Goal: Information Seeking & Learning: Learn about a topic

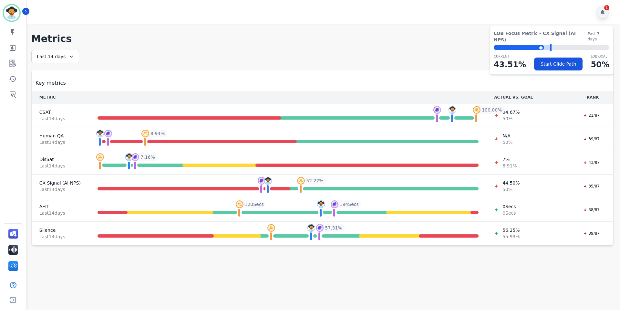
click at [605, 13] on div "1" at bounding box center [602, 11] width 13 height 13
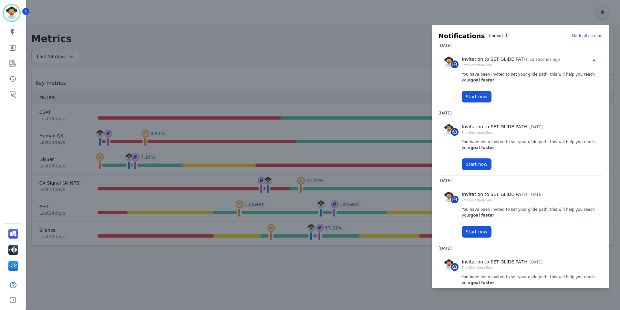
click at [591, 34] on p "Mark all as read" at bounding box center [587, 36] width 31 height 6
click at [565, 9] on div at bounding box center [310, 155] width 620 height 310
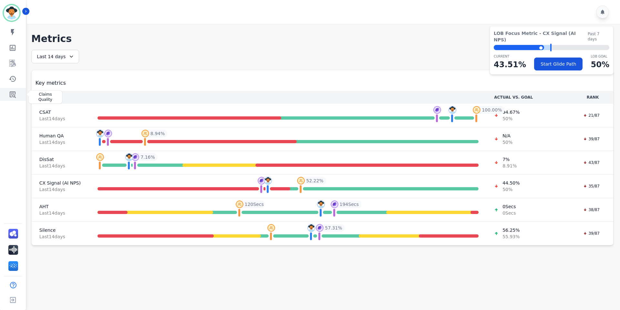
click at [12, 93] on icon "Sidebar" at bounding box center [13, 94] width 6 height 6
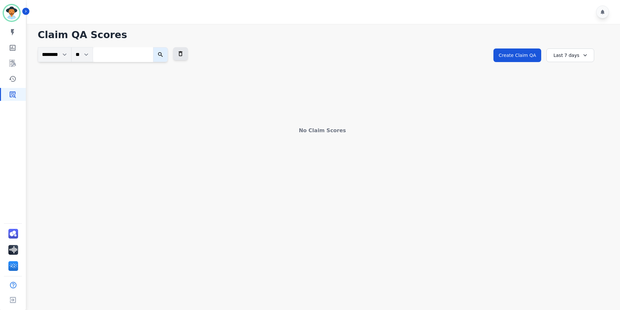
click at [588, 56] on div "Last 7 days" at bounding box center [570, 55] width 48 height 14
click at [574, 111] on li "Last 30 days" at bounding box center [574, 110] width 32 height 6
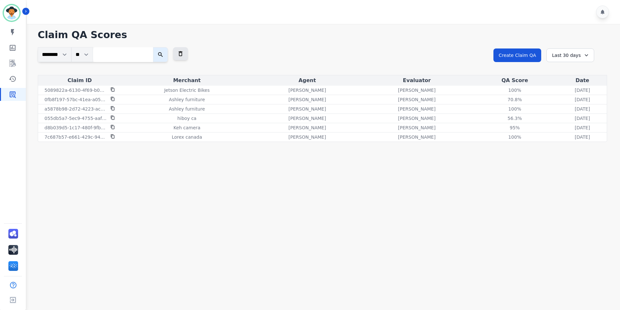
click at [584, 57] on icon at bounding box center [586, 55] width 6 height 6
click at [583, 55] on icon at bounding box center [586, 55] width 6 height 6
click at [573, 119] on li "Last 90 days" at bounding box center [574, 118] width 32 height 6
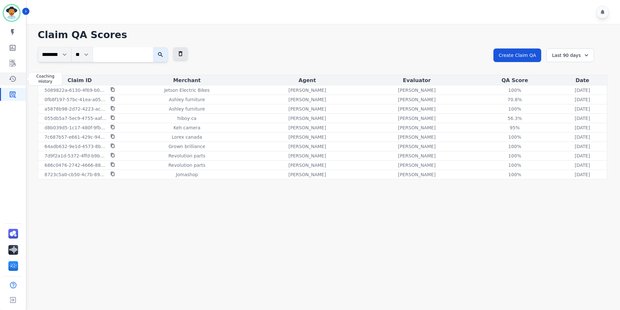
click at [12, 77] on icon "Sidebar" at bounding box center [12, 79] width 7 height 6
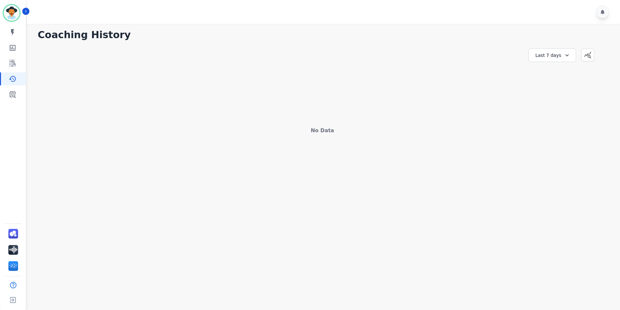
click at [569, 54] on div "Last 7 days" at bounding box center [552, 55] width 48 height 14
click at [557, 118] on li "Last 90 days" at bounding box center [556, 118] width 32 height 6
click at [11, 65] on icon "Sidebar" at bounding box center [13, 63] width 8 height 8
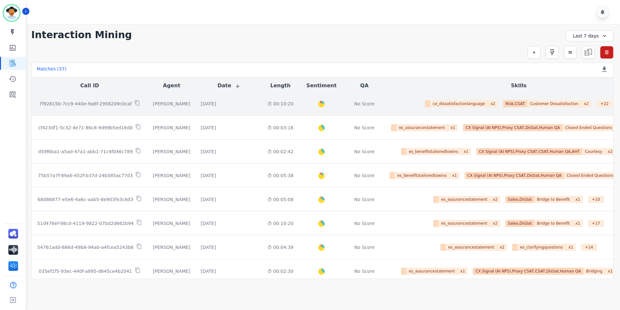
scroll to position [320, 0]
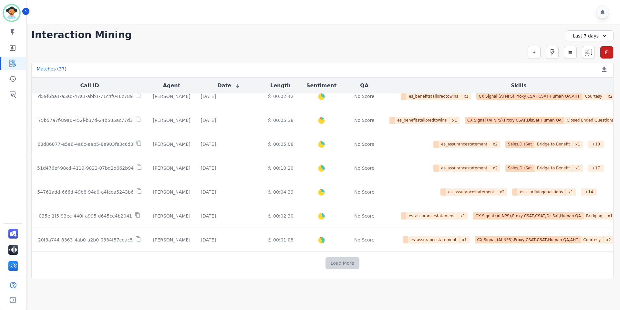
click at [326, 264] on button "Load More" at bounding box center [343, 263] width 34 height 12
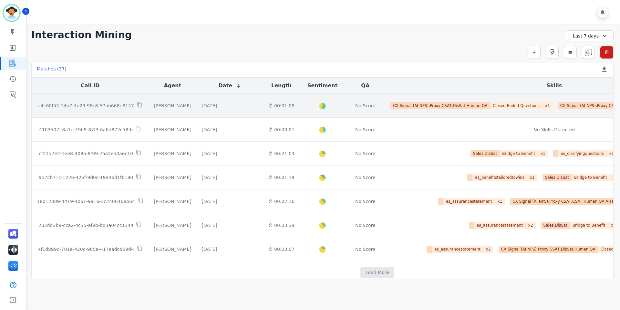
scroll to position [729, 0]
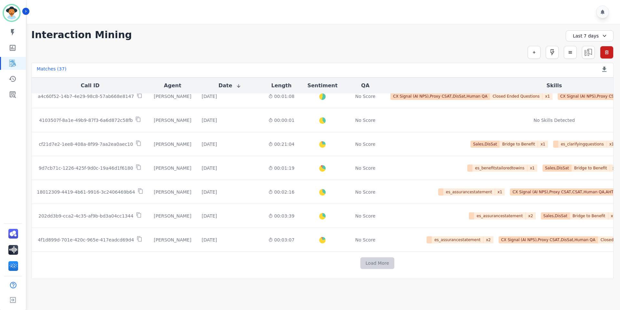
click at [360, 262] on button "Load More" at bounding box center [377, 263] width 34 height 12
click at [360, 260] on button "Load More" at bounding box center [377, 263] width 34 height 12
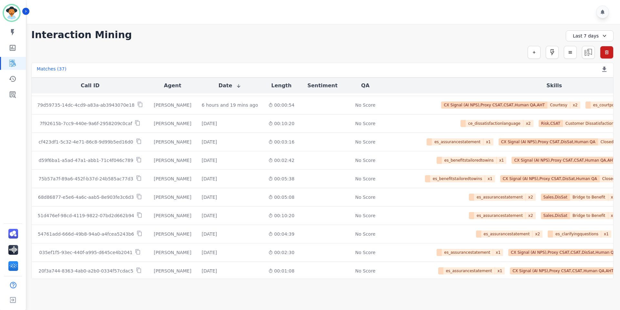
scroll to position [1093, 0]
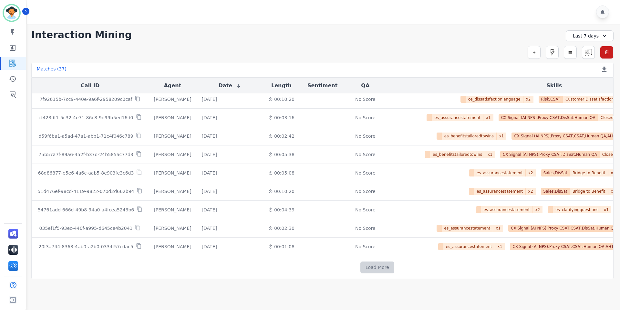
click at [360, 264] on button "Load More" at bounding box center [377, 267] width 34 height 12
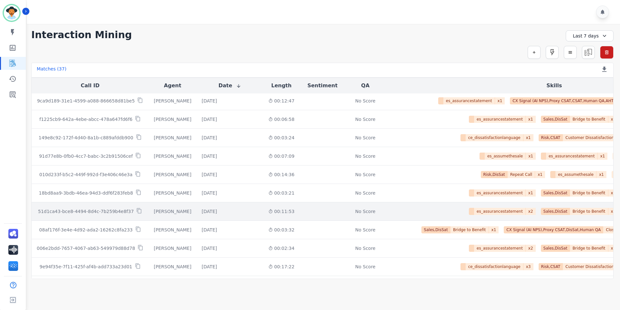
scroll to position [1222, 0]
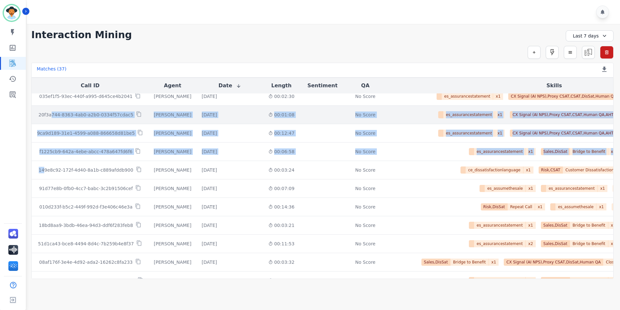
drag, startPoint x: 44, startPoint y: 169, endPoint x: 49, endPoint y: 115, distance: 54.5
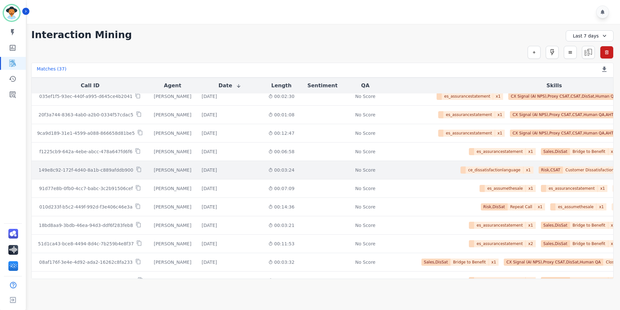
click at [390, 172] on div "ce_dissatisfactionlanguage x 1 Risk,CSAT Customer Dissatisfaction x 1 + 16 es_a…" at bounding box center [554, 169] width 328 height 7
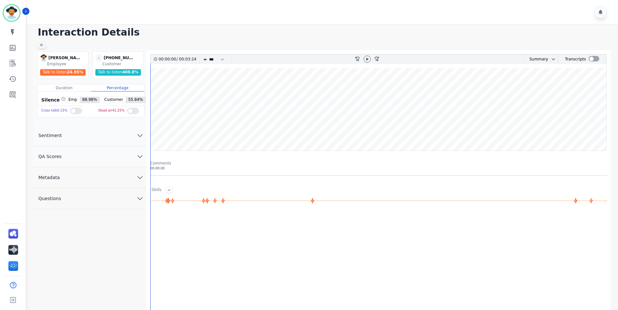
click at [41, 44] on icon at bounding box center [41, 44] width 5 height 5
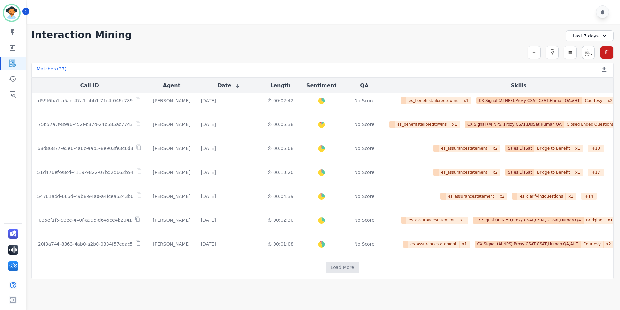
scroll to position [316, 0]
click at [326, 269] on button "Load More" at bounding box center [343, 267] width 34 height 12
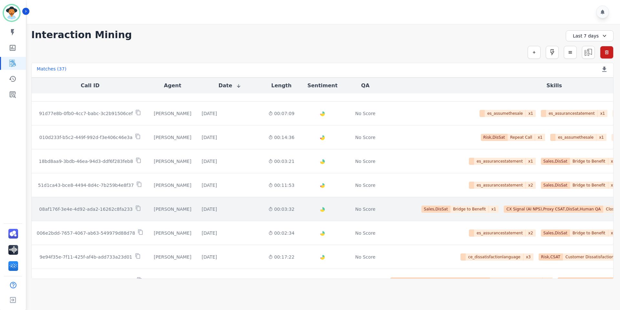
scroll to position [729, 0]
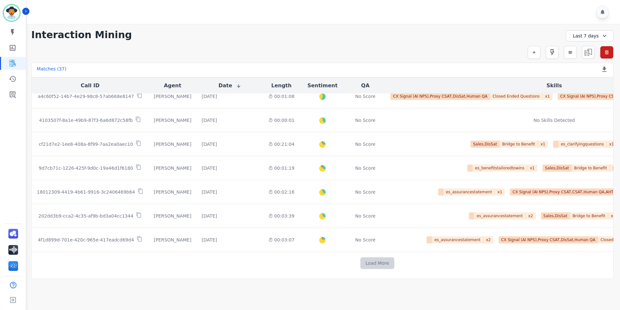
click at [360, 263] on button "Load More" at bounding box center [377, 263] width 34 height 12
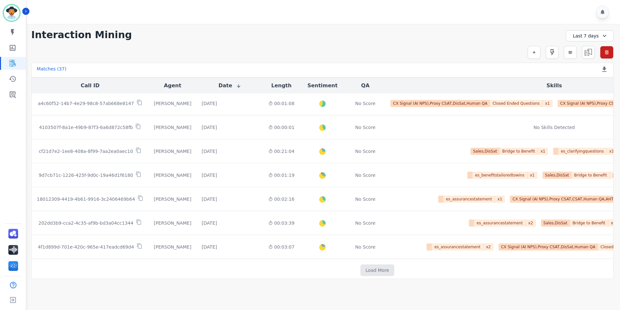
scroll to position [724, 0]
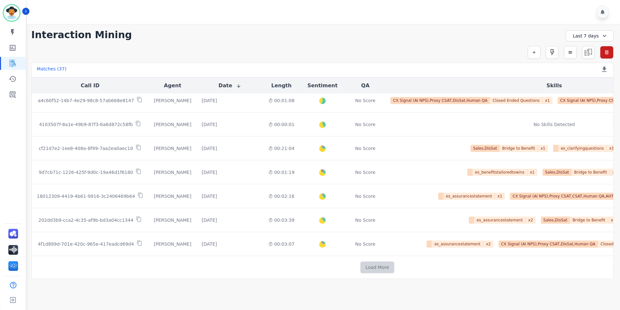
click at [360, 267] on button "Load More" at bounding box center [377, 267] width 34 height 12
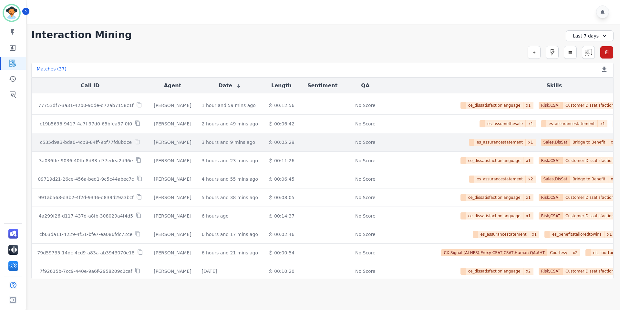
scroll to position [1093, 0]
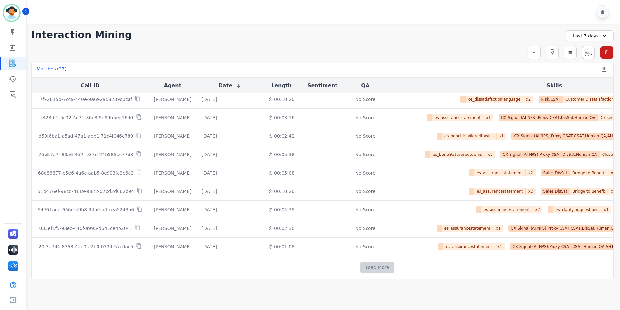
click at [360, 265] on button "Load More" at bounding box center [377, 267] width 34 height 12
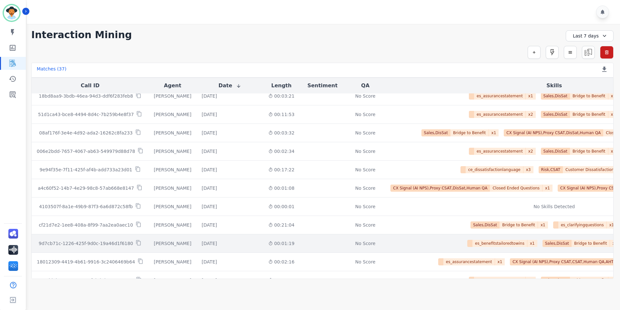
scroll to position [1406, 0]
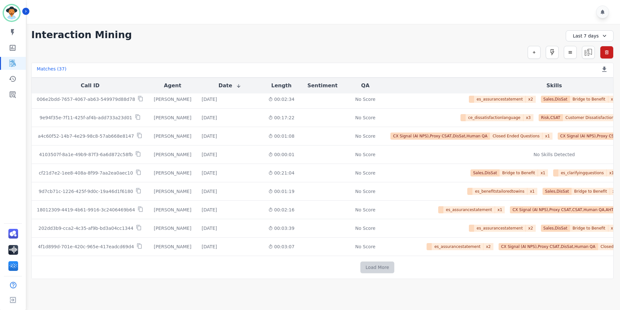
click at [360, 263] on button "Load More" at bounding box center [377, 267] width 34 height 12
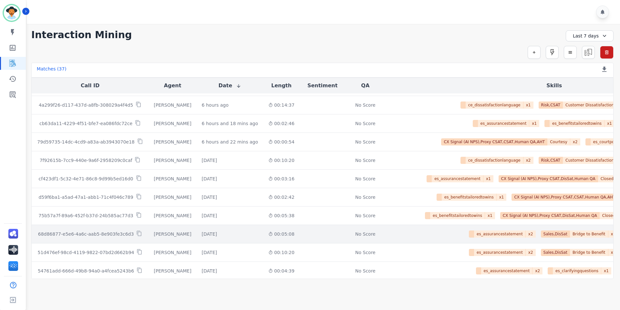
scroll to position [1774, 0]
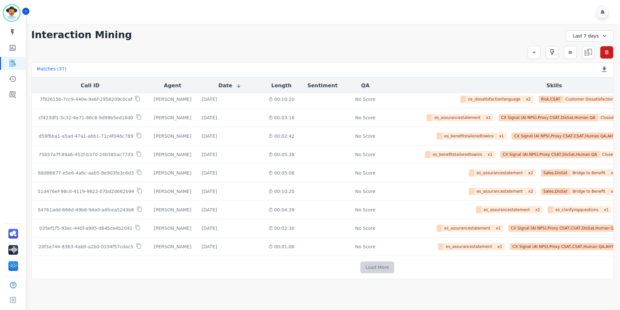
click at [360, 265] on button "Load More" at bounding box center [377, 267] width 34 height 12
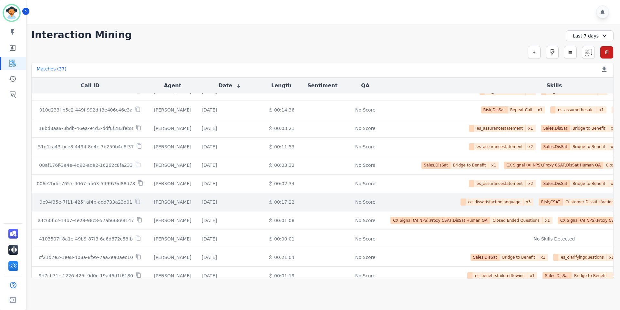
scroll to position [2087, 0]
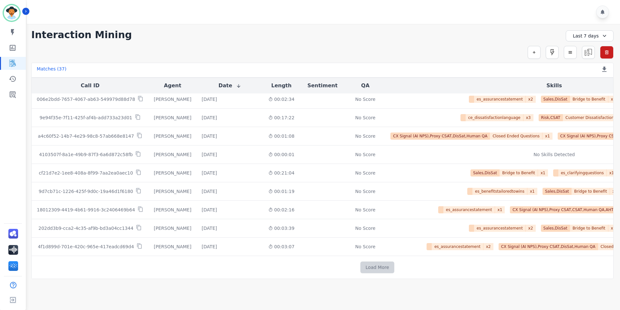
click at [360, 266] on button "Load More" at bounding box center [377, 267] width 34 height 12
click at [360, 264] on button "Load More" at bounding box center [377, 267] width 34 height 12
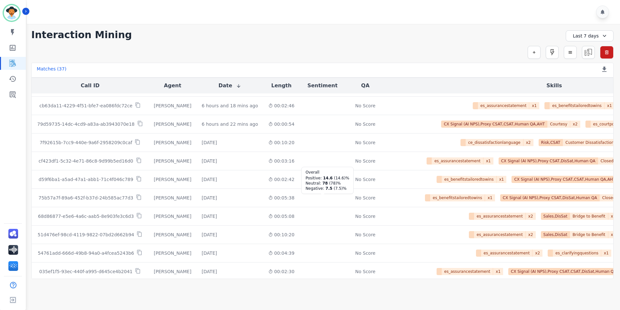
scroll to position [2455, 0]
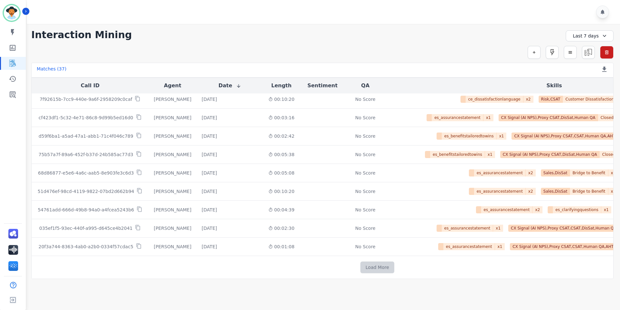
click at [360, 262] on button "Load More" at bounding box center [377, 267] width 34 height 12
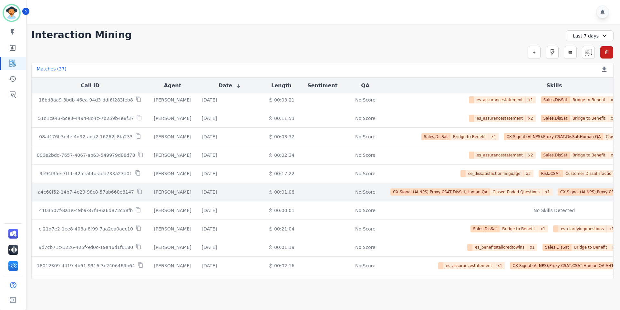
scroll to position [2768, 0]
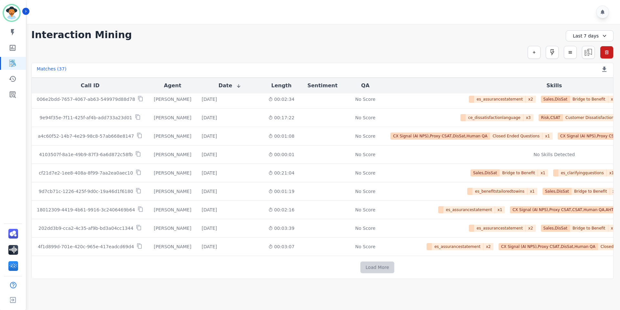
click at [360, 265] on button "Load More" at bounding box center [377, 267] width 34 height 12
click at [360, 261] on button "Load More" at bounding box center [377, 267] width 34 height 12
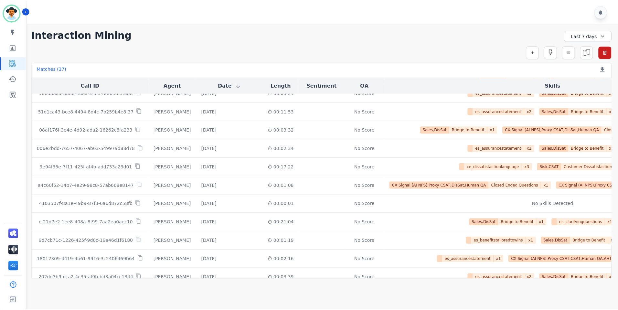
scroll to position [2555, 0]
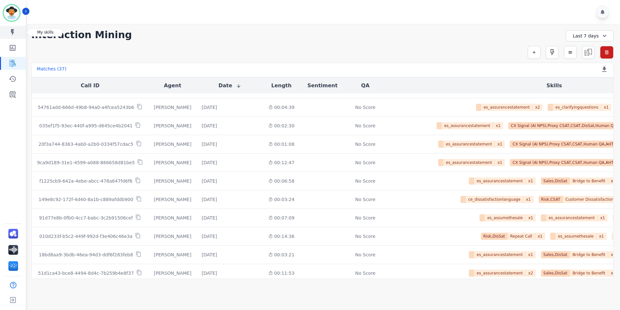
click at [13, 28] on icon "Sidebar" at bounding box center [13, 32] width 8 height 8
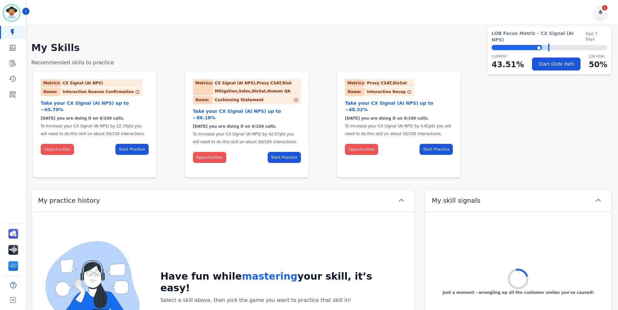
click at [603, 13] on div "1" at bounding box center [600, 11] width 13 height 13
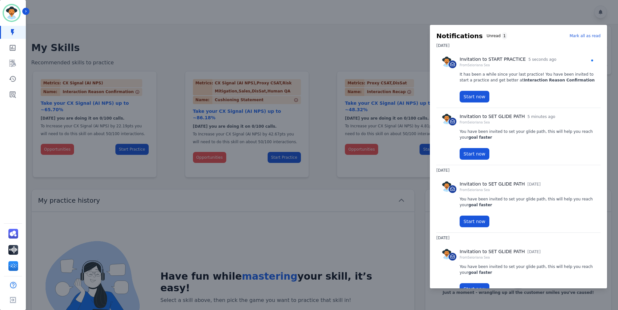
click at [589, 35] on p "Mark all as read" at bounding box center [584, 36] width 31 height 6
click at [499, 12] on div at bounding box center [309, 155] width 618 height 310
